Goal: Task Accomplishment & Management: Manage account settings

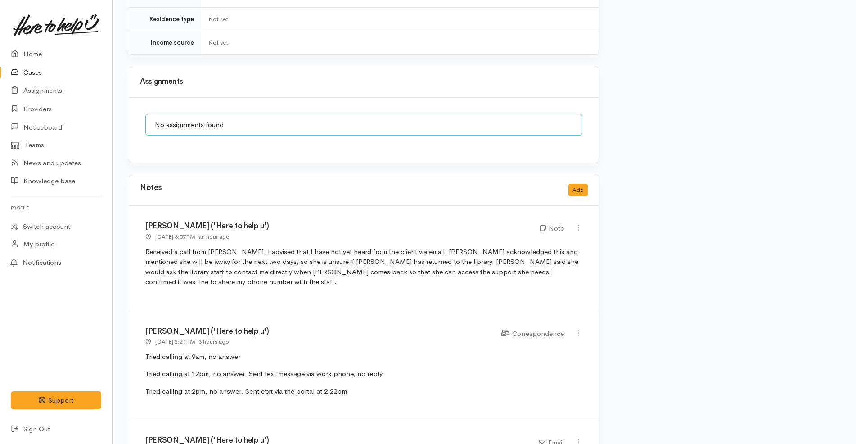
scroll to position [901, 0]
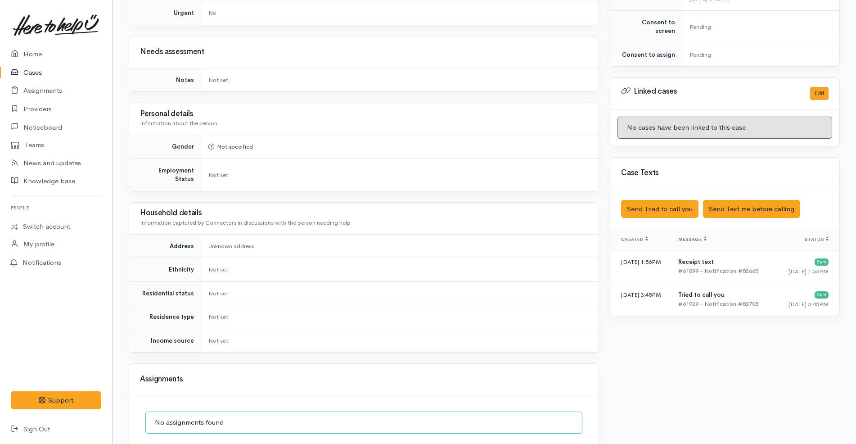
scroll to position [592, 0]
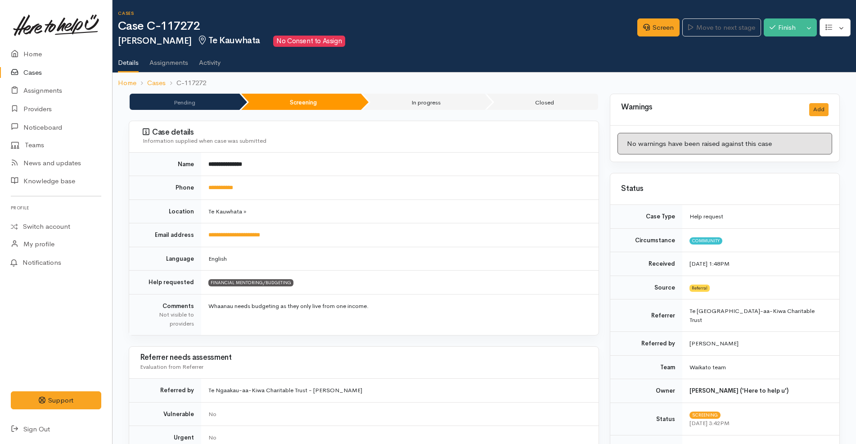
scroll to position [592, 0]
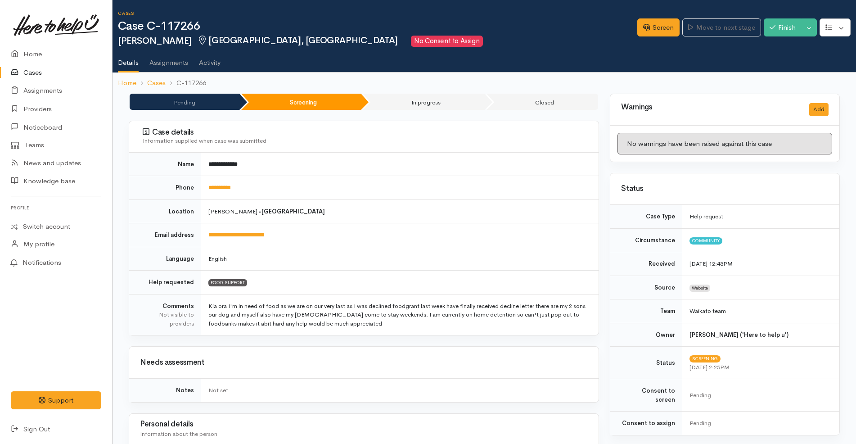
scroll to position [471, 0]
